Goal: Task Accomplishment & Management: Complete application form

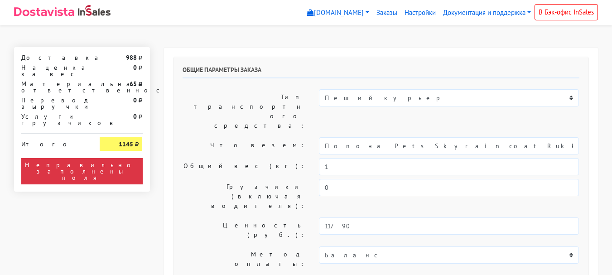
select select "11:00"
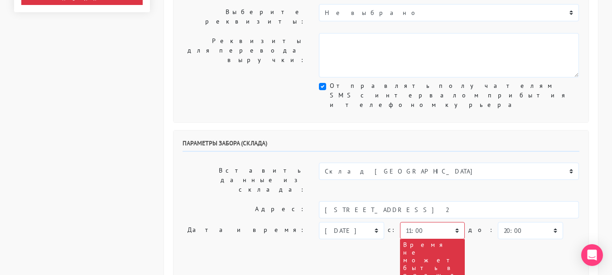
scroll to position [272, 0]
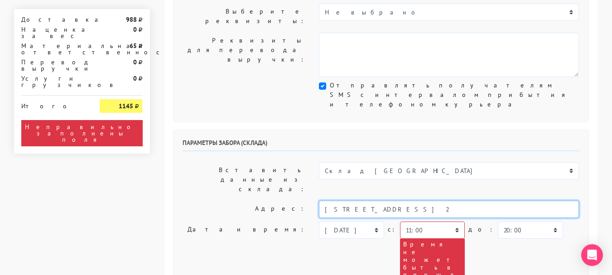
click at [412, 201] on input "[STREET_ADDRESS] 2" at bounding box center [449, 209] width 260 height 17
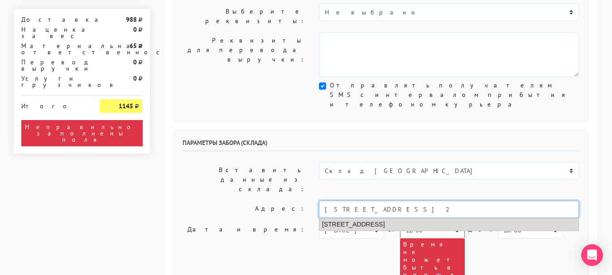
click at [418, 218] on li "[STREET_ADDRESS]" at bounding box center [448, 224] width 259 height 12
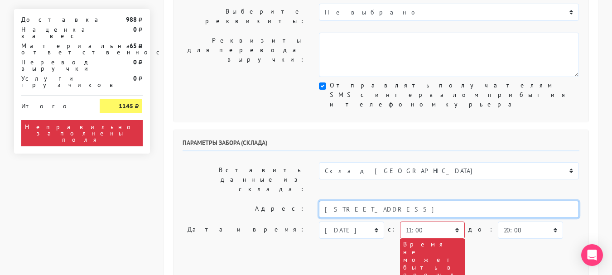
type input "[STREET_ADDRESS]"
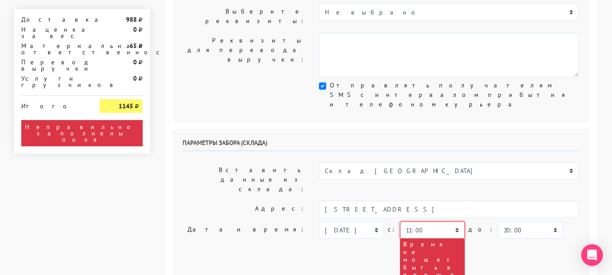
click at [420, 221] on select "00:00 00:30 01:00 01:30 02:00 02:30 03:00 03:30 04:00 04:30 05:00 05:30 06:00 0…" at bounding box center [432, 229] width 65 height 17
select select "14:00"
click at [400, 221] on select "00:00 00:30 01:00 01:30 02:00 02:30 03:00 03:30 04:00 04:30 05:00 05:30 06:00 0…" at bounding box center [432, 229] width 65 height 17
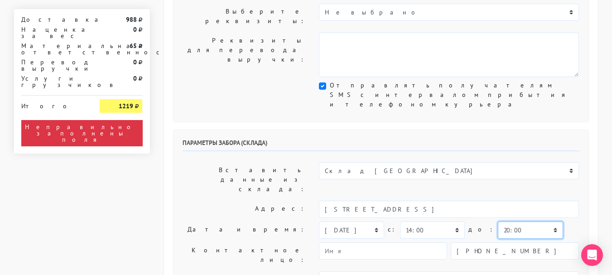
click at [497, 221] on select "00:00 00:30 01:00 01:30 02:00 02:30 03:00 03:30 04:00 04:30 05:00 05:30 06:00 0…" at bounding box center [529, 229] width 65 height 17
select select "15:00"
click at [497, 221] on select "00:00 00:30 01:00 01:30 02:00 02:30 03:00 03:30 04:00 04:30 05:00 05:30 06:00 0…" at bounding box center [529, 229] width 65 height 17
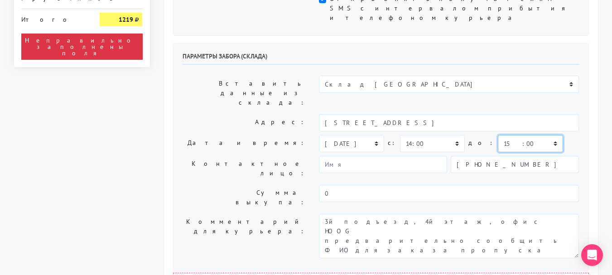
scroll to position [362, 0]
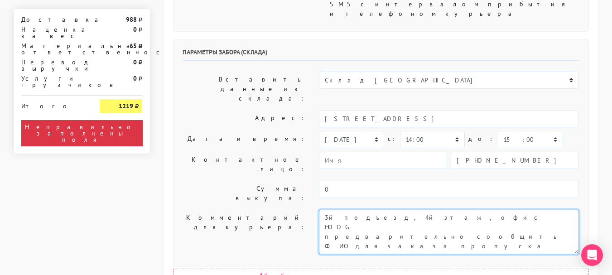
click at [328, 210] on textarea "3й подъезд, 4й этаж, офис HOOG предварительно сообщить ФИО для заказа пропуска" at bounding box center [449, 232] width 260 height 44
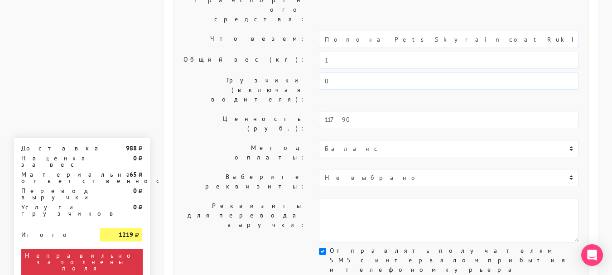
scroll to position [91, 0]
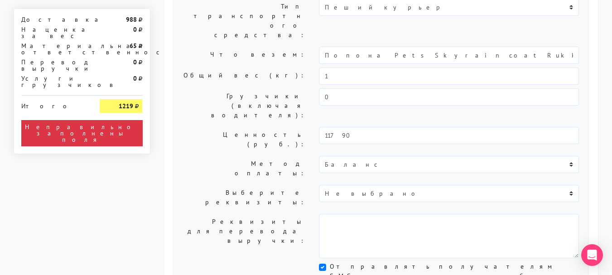
type textarea "1й подъезд, 4й этаж, офис HOOG предварительно сообщить ФИО для заказа пропуска"
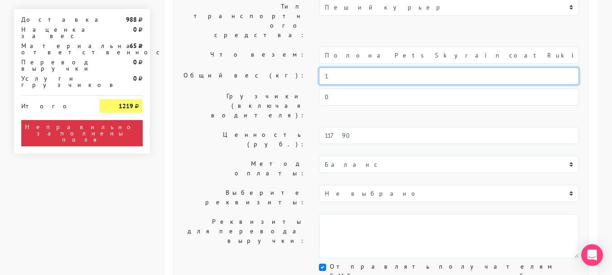
click at [342, 67] on input "1" at bounding box center [449, 75] width 260 height 17
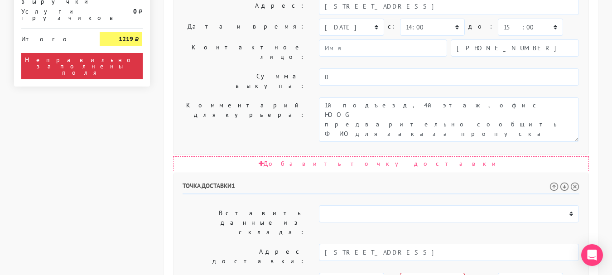
scroll to position [498, 0]
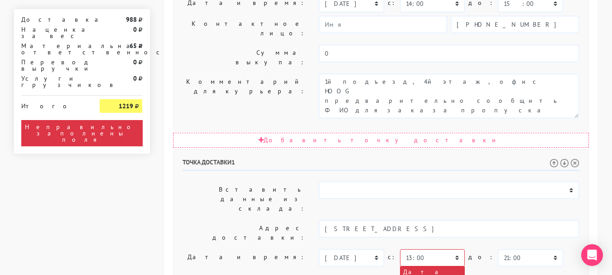
type input "0,8"
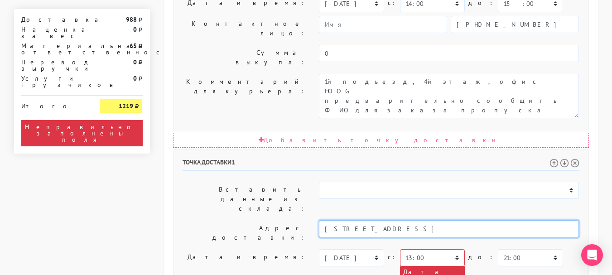
drag, startPoint x: 530, startPoint y: 86, endPoint x: 445, endPoint y: 90, distance: 84.7
click at [439, 220] on input "[STREET_ADDRESS]" at bounding box center [449, 228] width 260 height 17
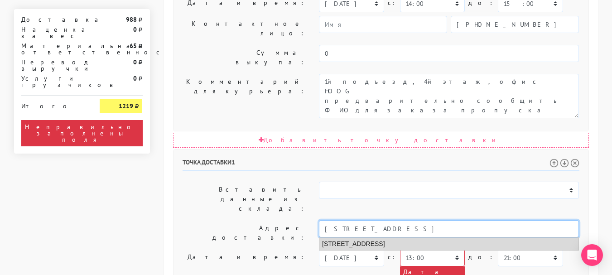
click at [399, 238] on li "[STREET_ADDRESS]" at bounding box center [448, 244] width 259 height 12
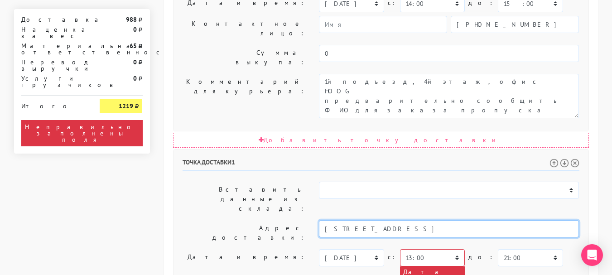
type input "[STREET_ADDRESS]"
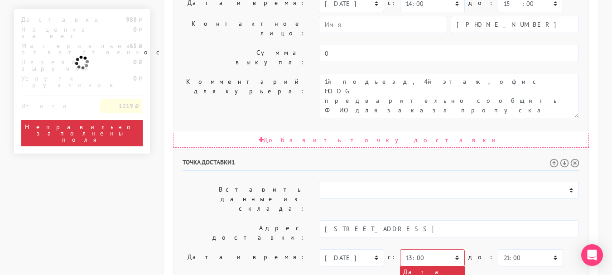
drag, startPoint x: 411, startPoint y: 187, endPoint x: 303, endPoint y: 175, distance: 108.9
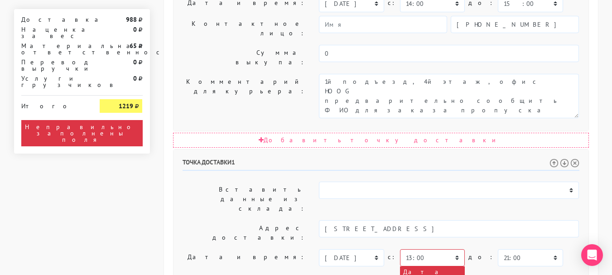
paste textarea "[STREET_ADDRESS]"
type textarea "[STREET_ADDRESS]"
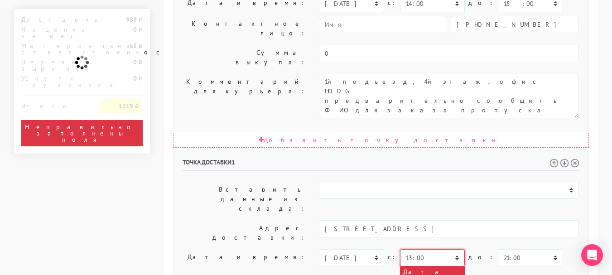
click at [407, 249] on select "00:00 00:30 01:00 01:30 02:00 02:30 03:00 03:30 04:00 04:30 05:00 05:30 06:00 0…" at bounding box center [432, 257] width 65 height 17
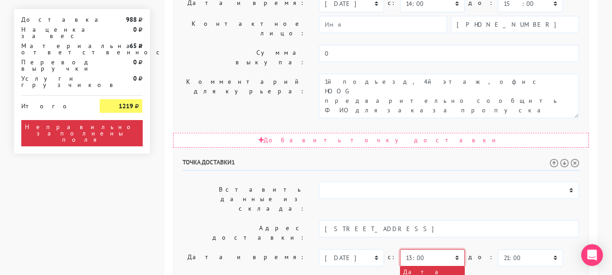
select select "14:00"
click at [400, 249] on select "00:00 00:30 01:00 01:30 02:00 02:30 03:00 03:30 04:00 04:30 05:00 05:30 06:00 0…" at bounding box center [432, 257] width 65 height 17
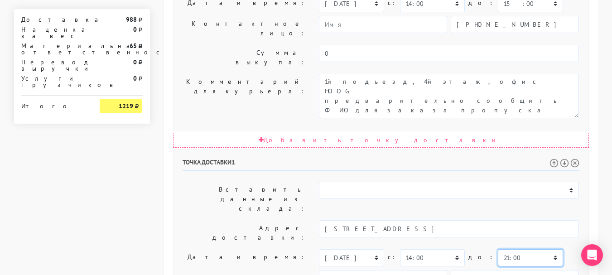
click at [504, 249] on select "00:00 00:30 01:00 01:30 02:00 02:30 03:00 03:30 04:00 04:30 05:00 05:30 06:00 0…" at bounding box center [529, 257] width 65 height 17
select select "16:00"
click at [497, 249] on select "00:00 00:30 01:00 01:30 02:00 02:30 03:00 03:30 04:00 04:30 05:00 05:30 06:00 0…" at bounding box center [529, 257] width 65 height 17
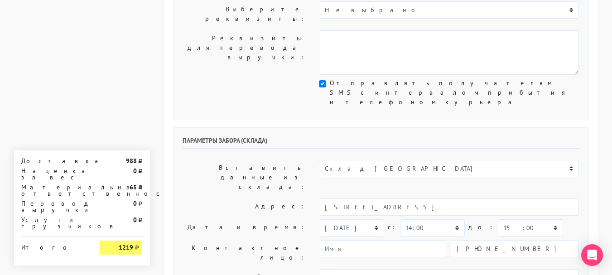
scroll to position [272, 0]
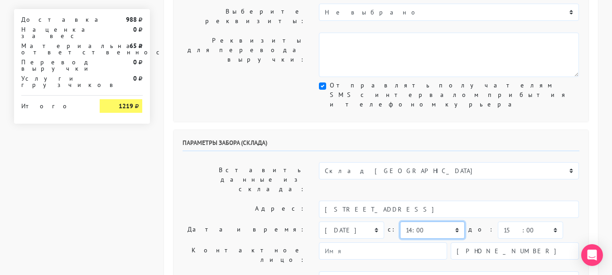
drag, startPoint x: 419, startPoint y: 128, endPoint x: 418, endPoint y: 119, distance: 8.6
click at [419, 221] on select "00:00 00:30 01:00 01:30 02:00 02:30 03:00 03:30 04:00 04:30 05:00 05:30 06:00 0…" at bounding box center [432, 229] width 65 height 17
select select "15:00"
click at [400, 221] on select "00:00 00:30 01:00 01:30 02:00 02:30 03:00 03:30 04:00 04:30 05:00 05:30 06:00 0…" at bounding box center [432, 229] width 65 height 17
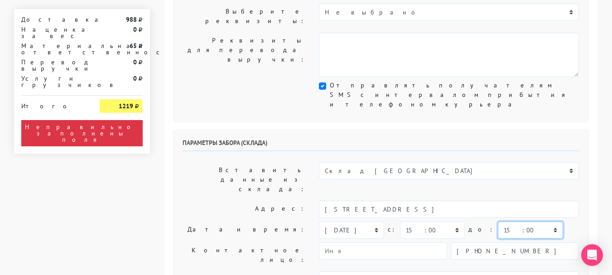
click at [523, 221] on select "00:00 00:30 01:00 01:30 02:00 02:30 03:00 03:30 04:00 04:30 05:00 05:30 06:00 0…" at bounding box center [529, 229] width 65 height 17
select select "16:00"
click at [497, 221] on select "00:00 00:30 01:00 01:30 02:00 02:30 03:00 03:30 04:00 04:30 05:00 05:30 06:00 0…" at bounding box center [529, 229] width 65 height 17
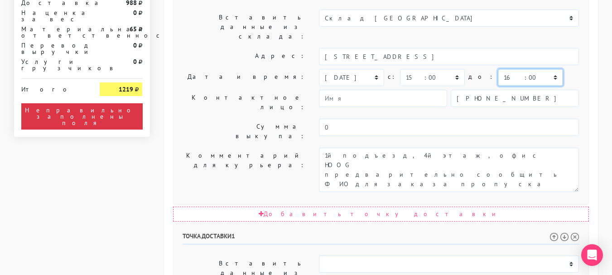
scroll to position [453, 0]
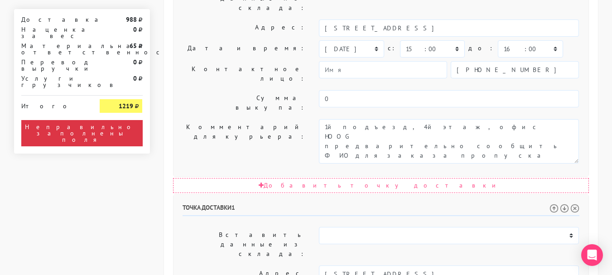
select select "15:00"
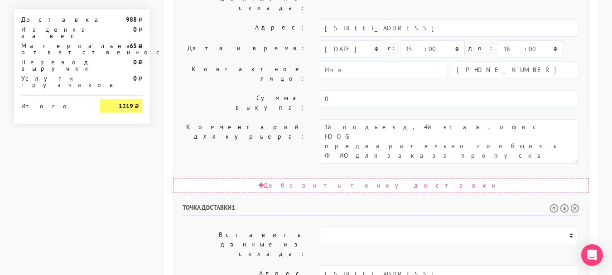
drag, startPoint x: 498, startPoint y: 160, endPoint x: 499, endPoint y: 148, distance: 12.2
select select "17:00"
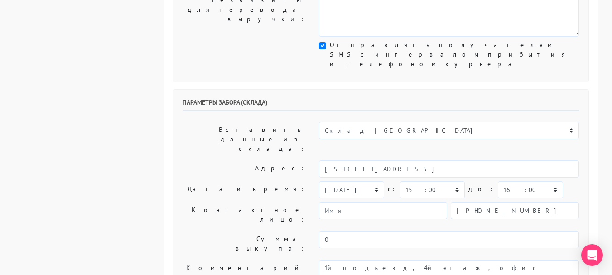
scroll to position [317, 0]
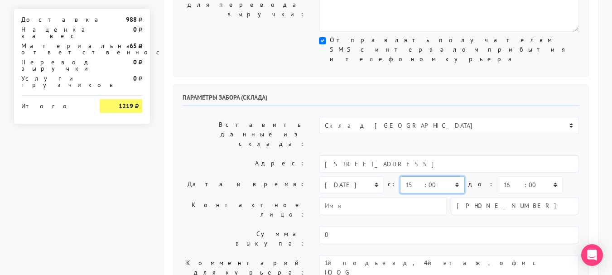
click at [435, 176] on select "00:00 00:30 01:00 01:30 02:00 02:30 03:00 03:30 04:00 04:30 05:00 05:30 06:00 0…" at bounding box center [432, 184] width 65 height 17
click at [400, 176] on select "00:00 00:30 01:00 01:30 02:00 02:30 03:00 03:30 04:00 04:30 05:00 05:30 06:00 0…" at bounding box center [432, 184] width 65 height 17
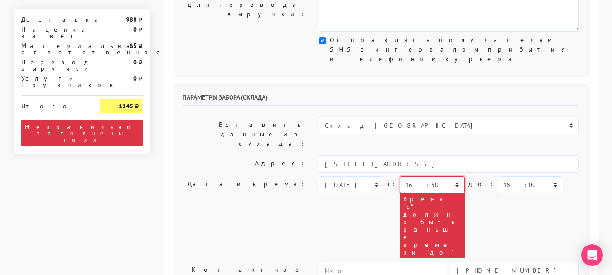
click at [454, 176] on select "00:00 00:30 01:00 01:30 02:00 02:30 03:00 03:30 04:00 04:30 05:00 05:30 06:00 0…" at bounding box center [432, 184] width 65 height 17
click at [400, 176] on select "00:00 00:30 01:00 01:30 02:00 02:30 03:00 03:30 04:00 04:30 05:00 05:30 06:00 0…" at bounding box center [432, 184] width 65 height 17
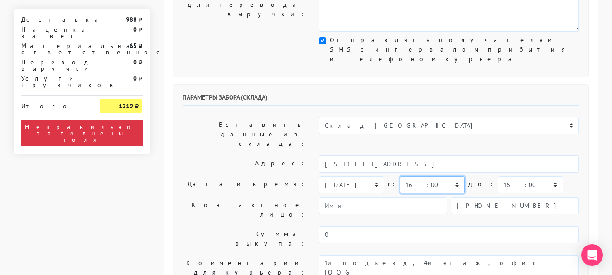
click at [423, 176] on select "00:00 00:30 01:00 01:30 02:00 02:30 03:00 03:30 04:00 04:30 05:00 05:30 06:00 0…" at bounding box center [432, 184] width 65 height 17
select select "16:30"
click at [400, 176] on select "00:00 00:30 01:00 01:30 02:00 02:30 03:00 03:30 04:00 04:30 05:00 05:30 06:00 0…" at bounding box center [432, 184] width 65 height 17
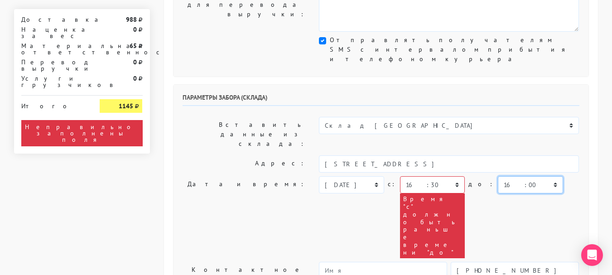
click at [509, 176] on select "00:00 00:30 01:00 01:30 02:00 02:30 03:00 03:30 04:00 04:30 05:00 05:30 06:00 0…" at bounding box center [529, 184] width 65 height 17
select select "17:30"
click at [497, 176] on select "00:00 00:30 01:00 01:30 02:00 02:30 03:00 03:30 04:00 04:30 05:00 05:30 06:00 0…" at bounding box center [529, 184] width 65 height 17
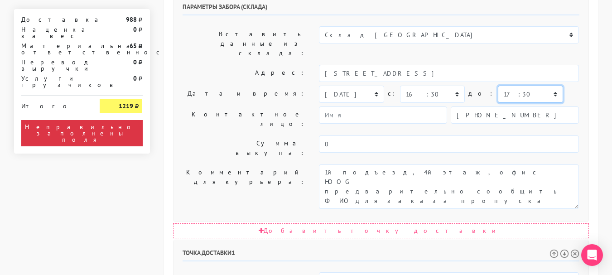
scroll to position [453, 0]
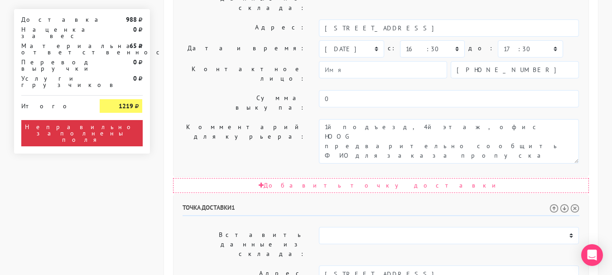
select select "16:30"
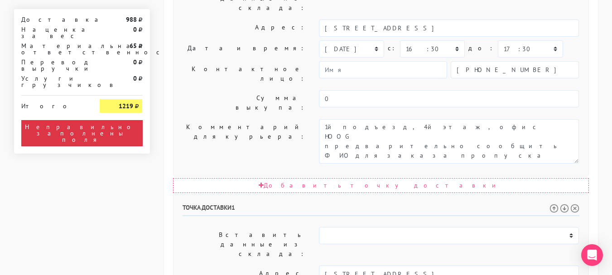
select select "18:00"
